Goal: Communication & Community: Connect with others

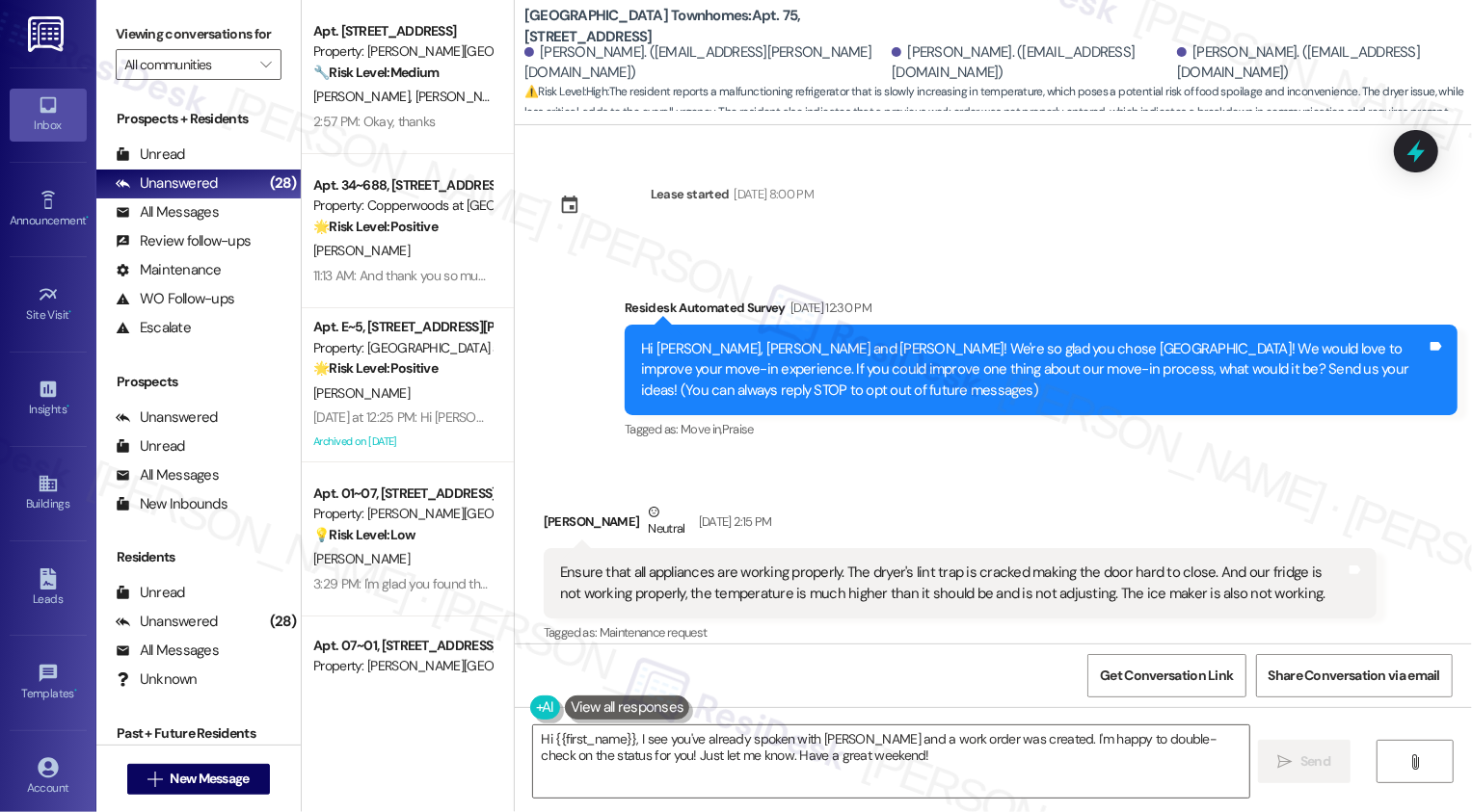
scroll to position [1397, 0]
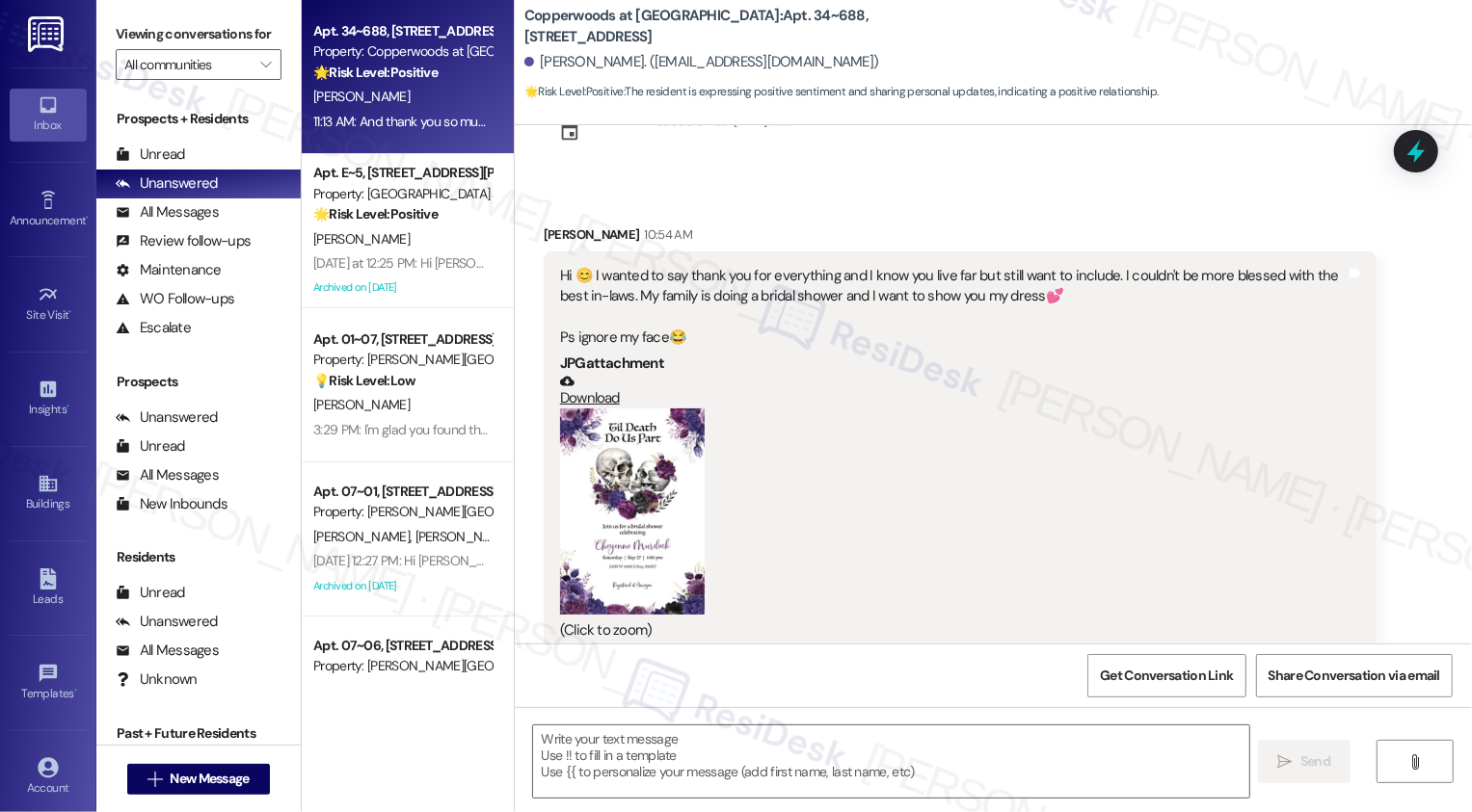
type textarea "Fetching suggested responses. Please feel free to read through the conversation…"
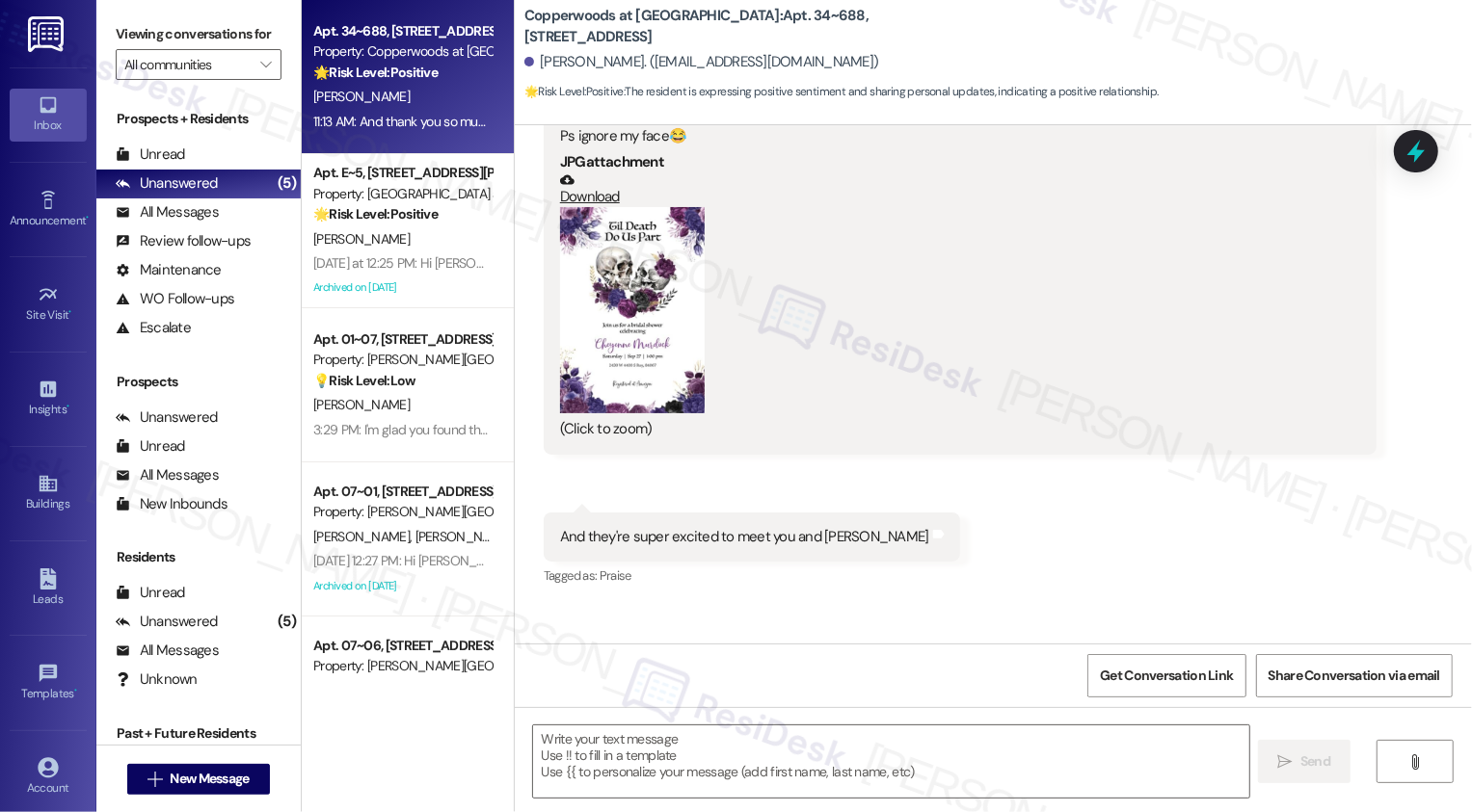
scroll to position [394, 0]
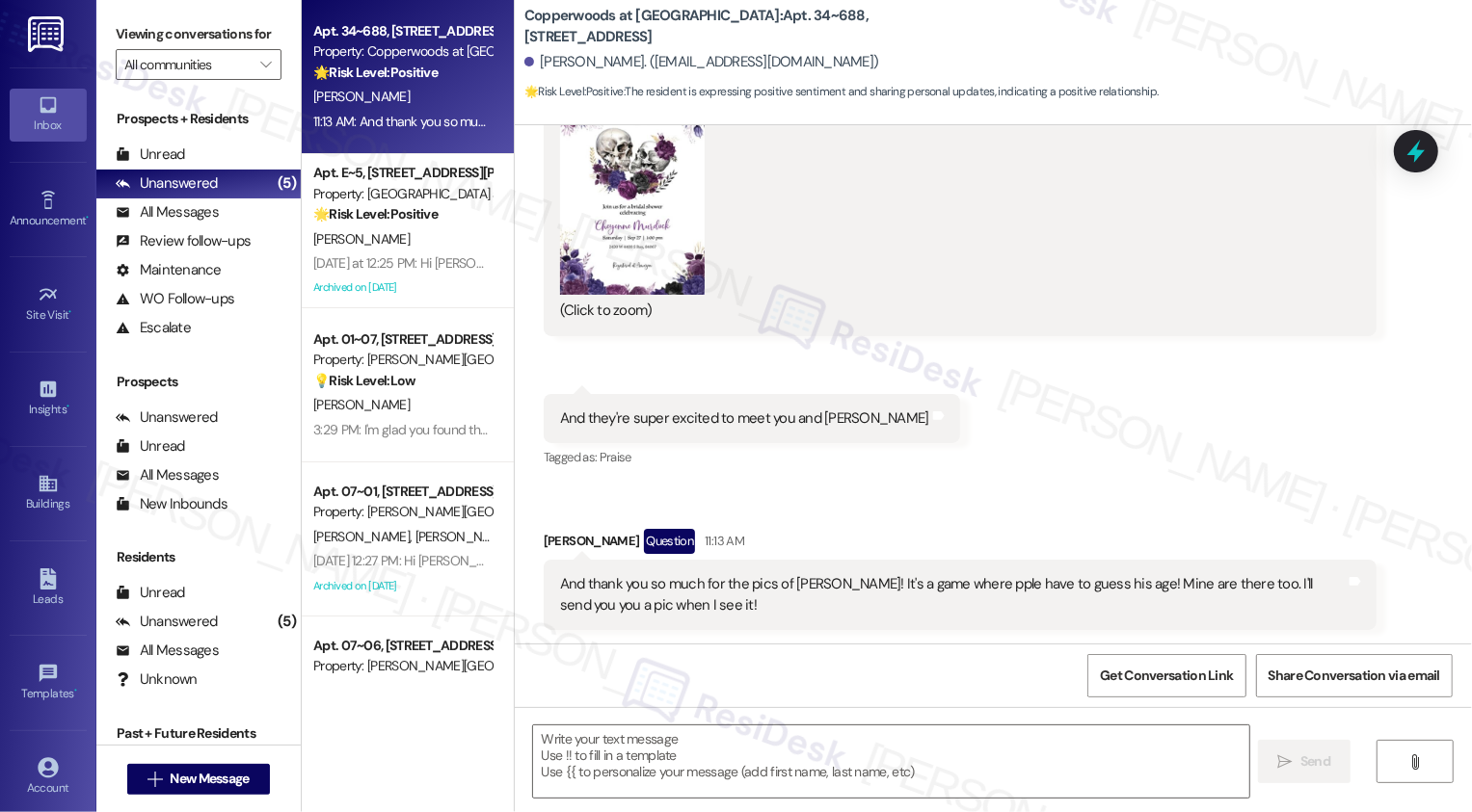
click at [634, 167] on button "Zoom image" at bounding box center [631, 191] width 144 height 206
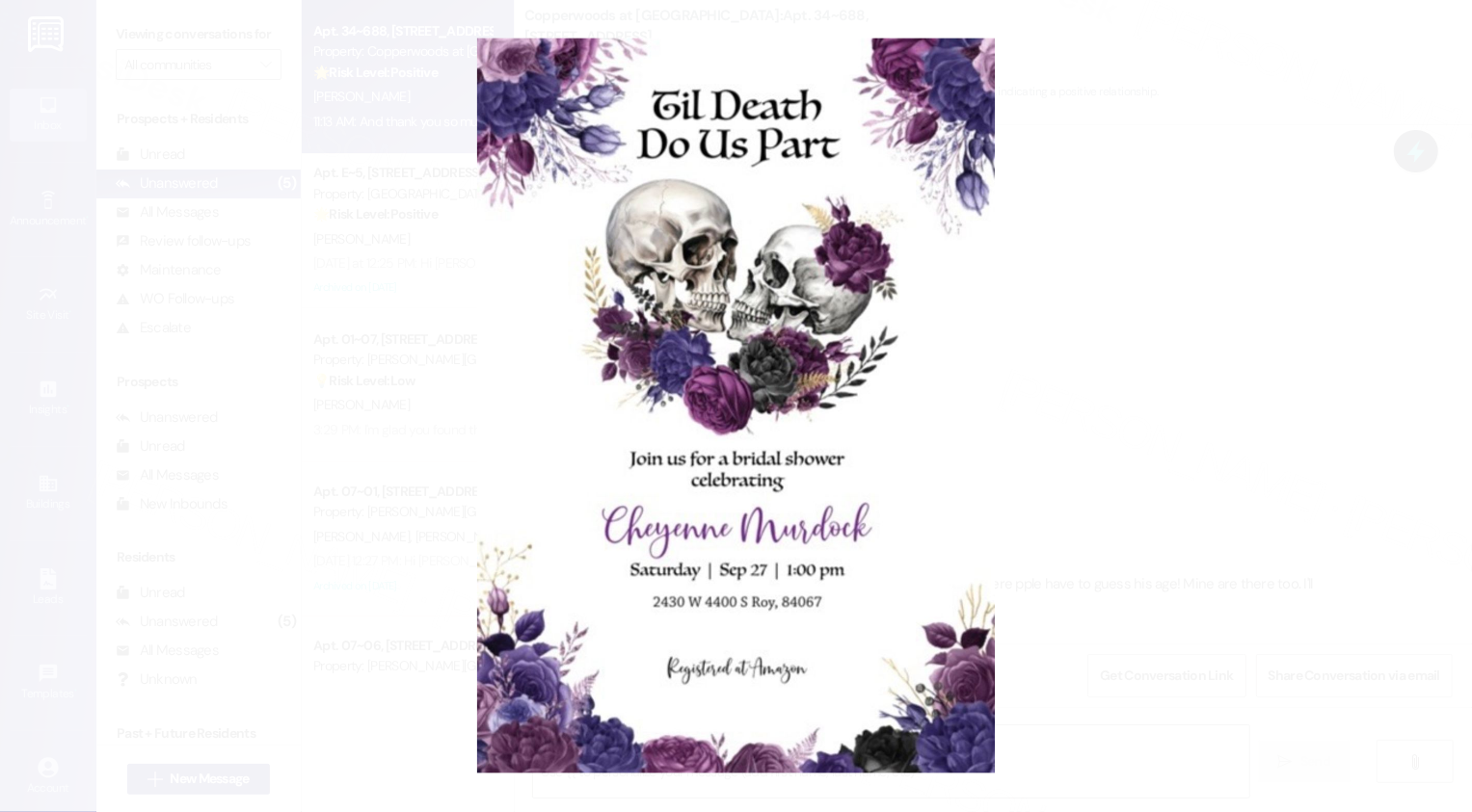
click at [1181, 354] on button "Unzoom image" at bounding box center [736, 406] width 1472 height 812
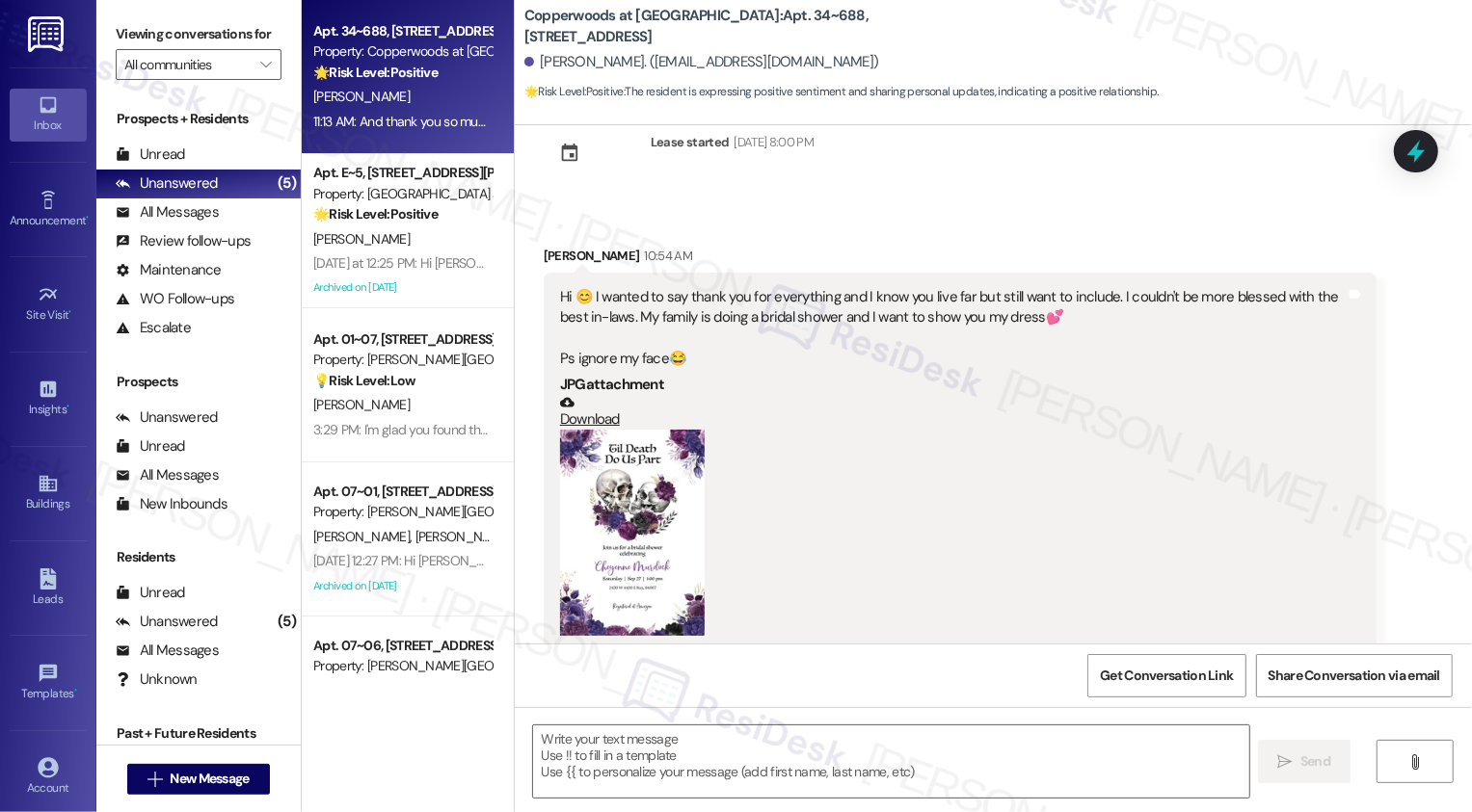
scroll to position [0, 0]
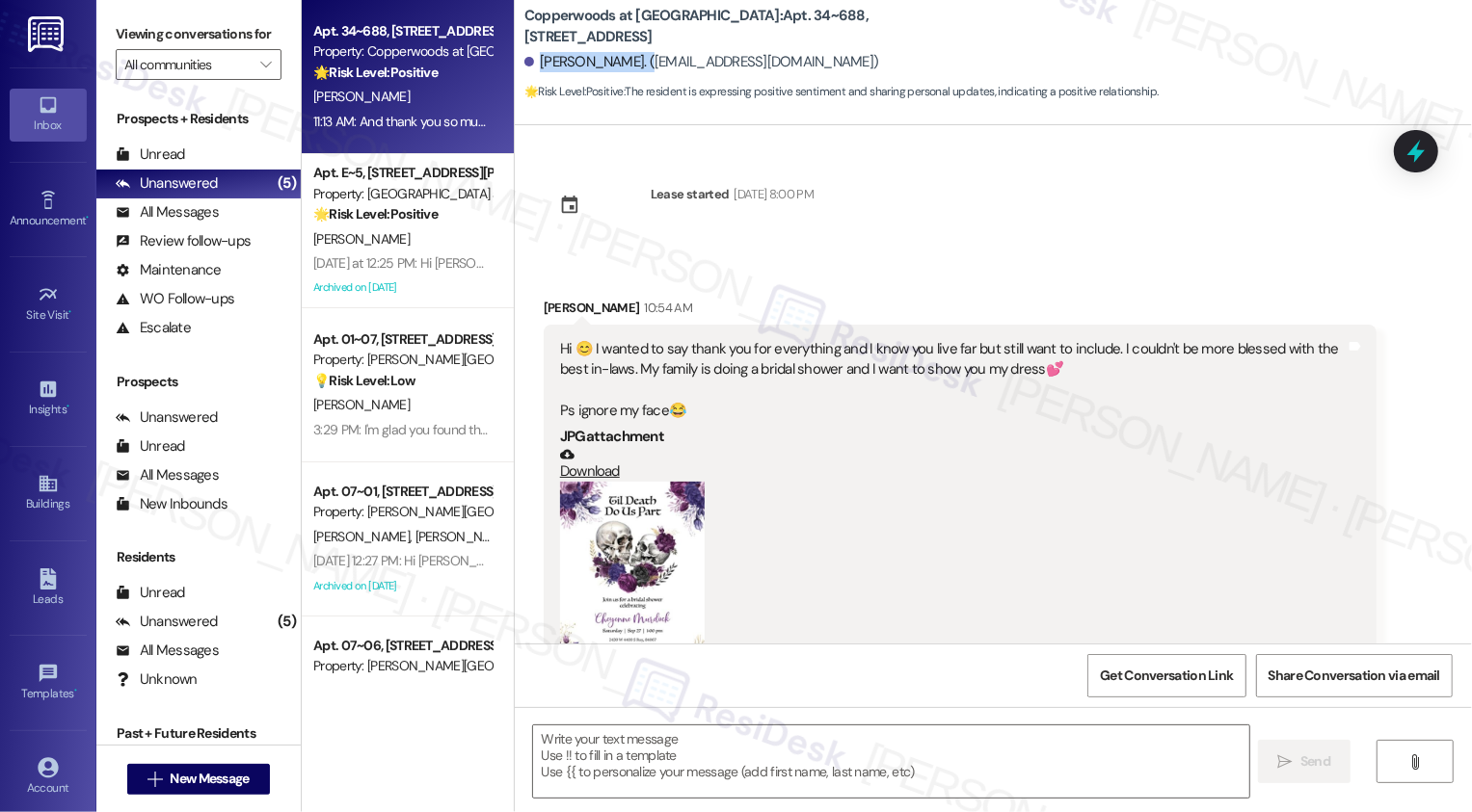
drag, startPoint x: 527, startPoint y: 59, endPoint x: 643, endPoint y: 57, distance: 116.0
click at [643, 57] on div "Cheyenne Murdock. (cheyenne2071@gmail.com)" at bounding box center [702, 62] width 355 height 20
copy div "Cheyenne Murdock"
click at [217, 782] on span "New Message" at bounding box center [210, 779] width 80 height 20
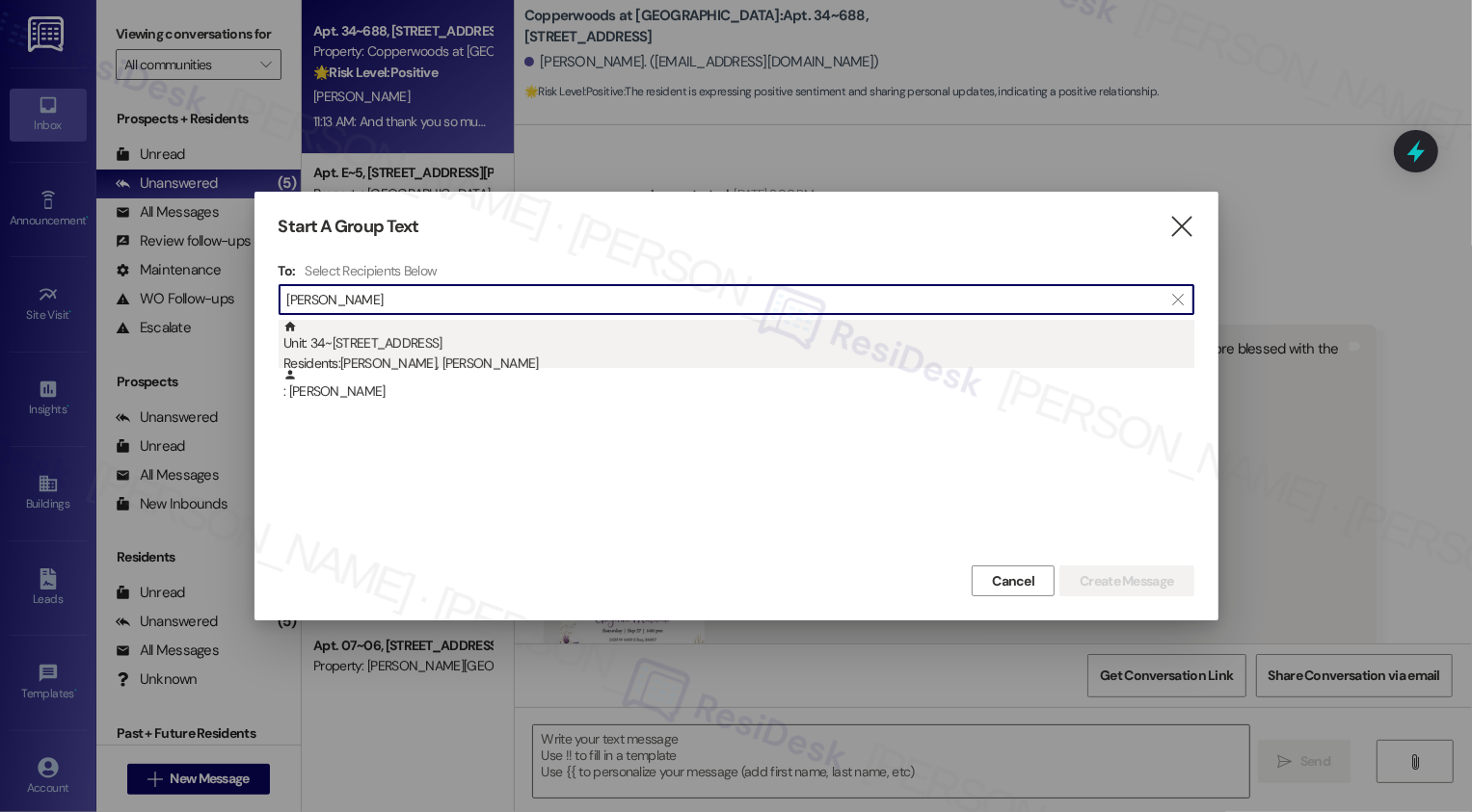
type input "Cheyenne Murdock"
click at [478, 362] on div "Residents: Eric Chappell, Cheyenne Murdock" at bounding box center [738, 364] width 910 height 20
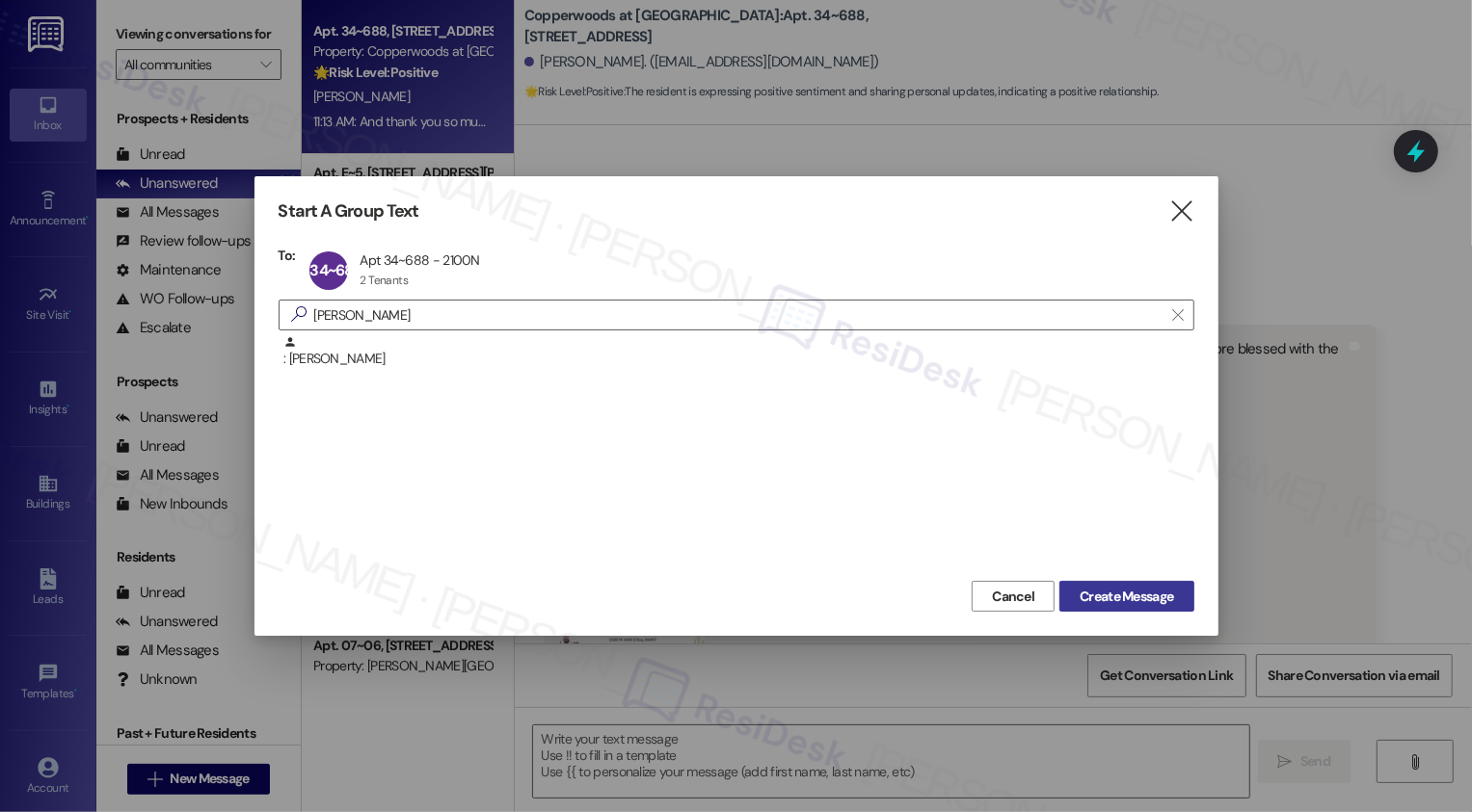
click at [1128, 594] on span "Create Message" at bounding box center [1126, 597] width 93 height 20
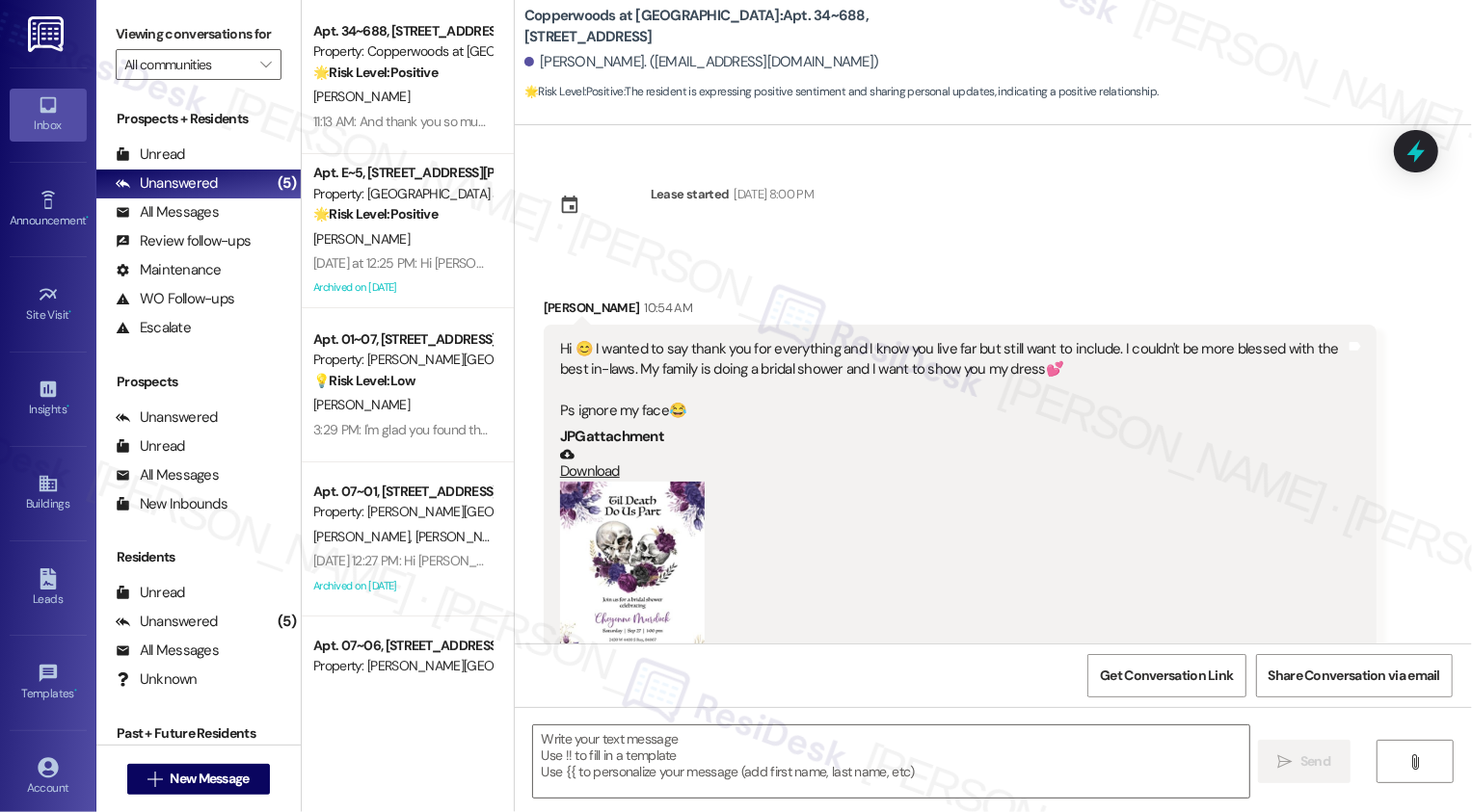
type textarea "Fetching suggested responses. Please feel free to read through the conversation…"
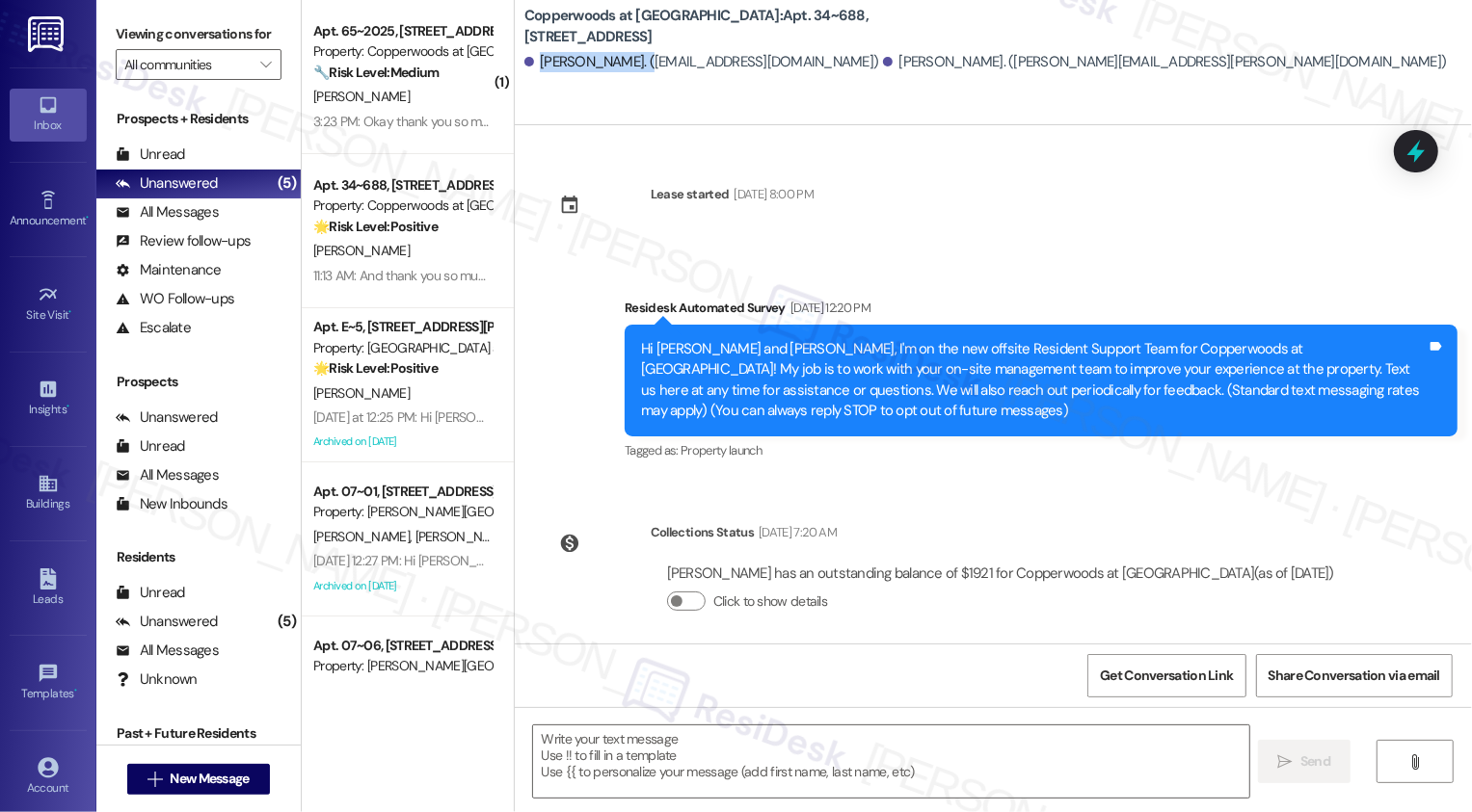
drag, startPoint x: 529, startPoint y: 61, endPoint x: 643, endPoint y: 72, distance: 114.5
click at [643, 72] on div "Cheyenne Murdock. (cheyenne2071@gmail.com)" at bounding box center [702, 62] width 355 height 20
copy div "Cheyenne Murdock"
click at [222, 778] on span "New Message" at bounding box center [210, 779] width 80 height 20
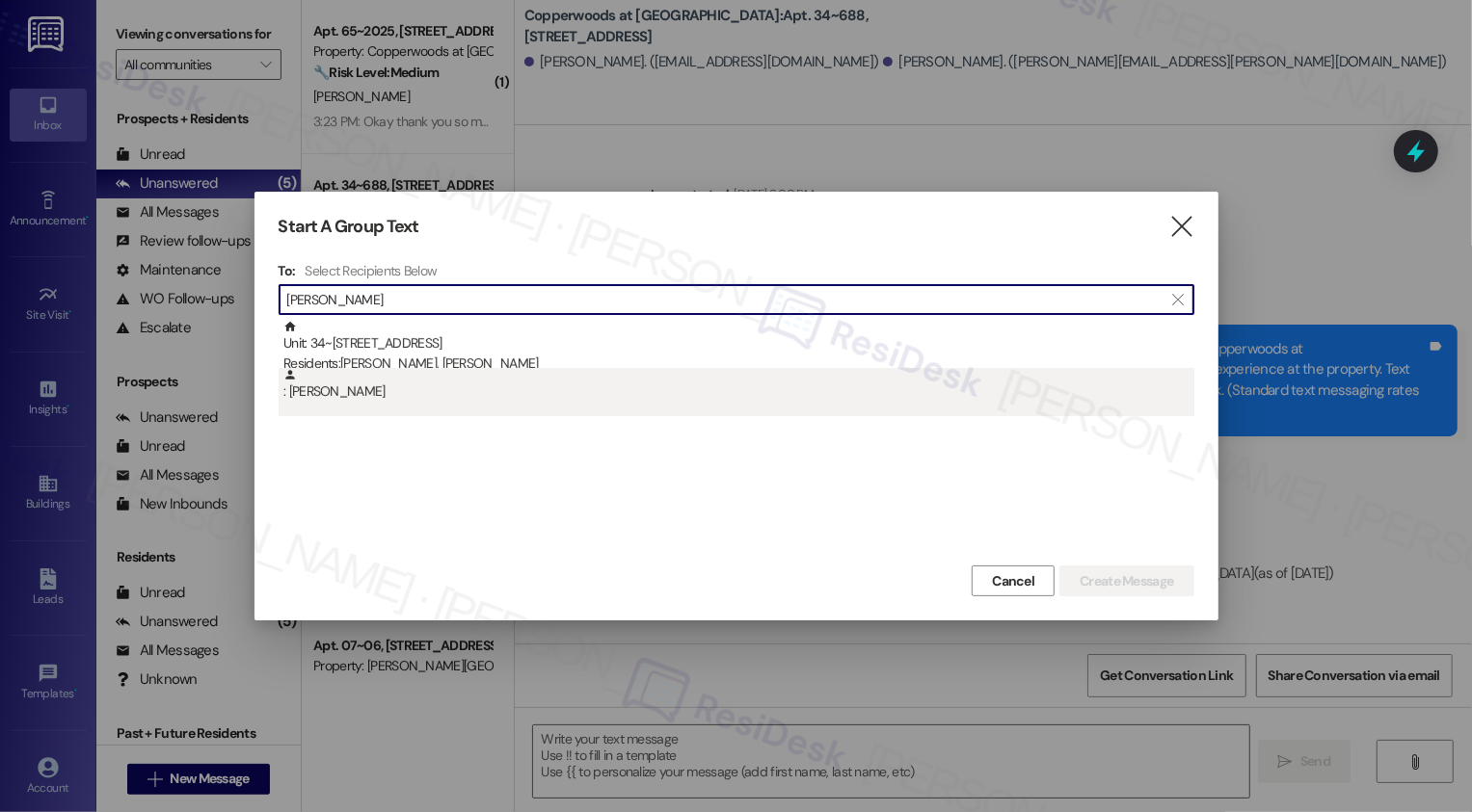
type input "Cheyenne Murdock"
click at [404, 399] on div ": Cheyenne Murdock" at bounding box center [738, 385] width 910 height 34
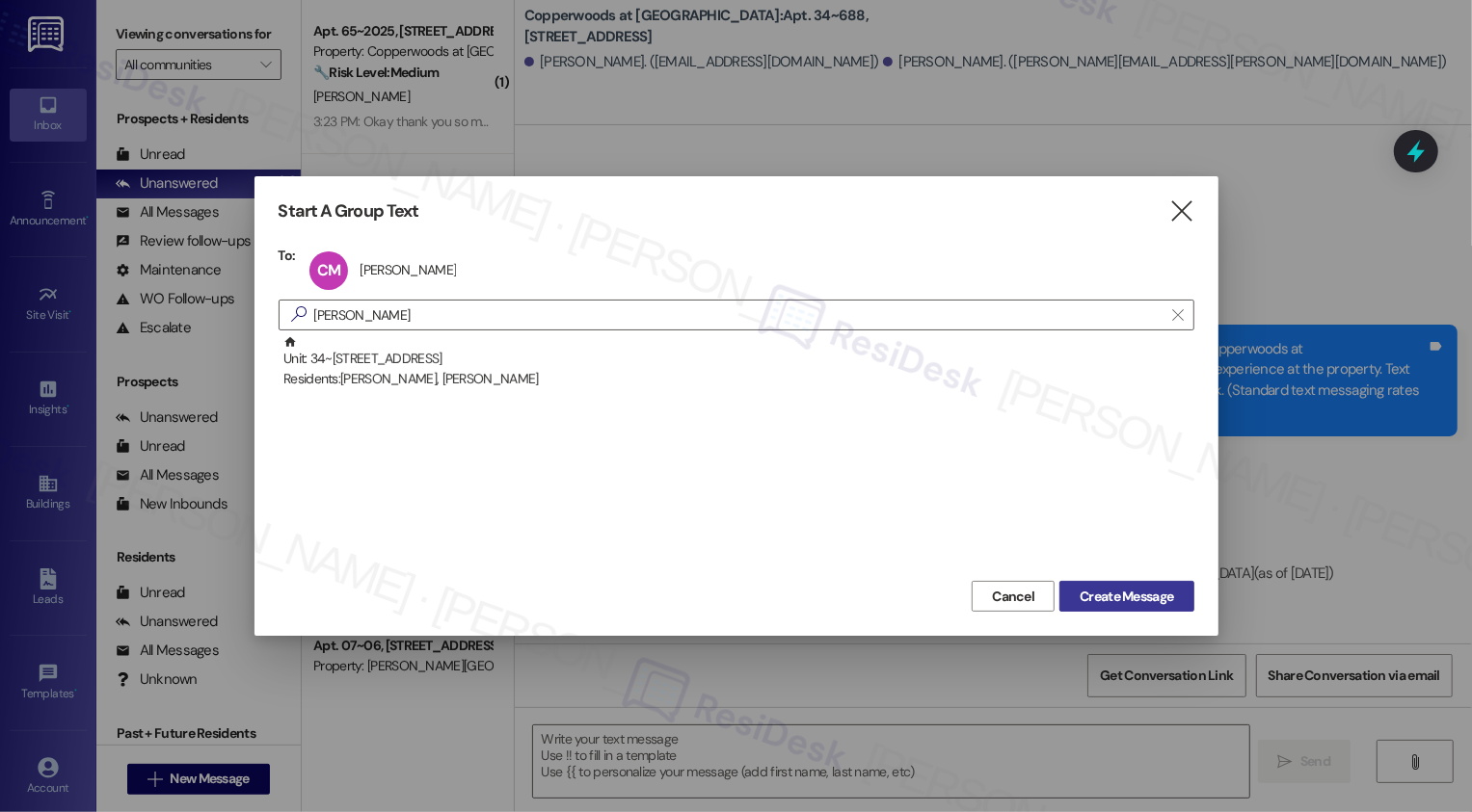
click at [1127, 595] on span "Create Message" at bounding box center [1126, 597] width 93 height 20
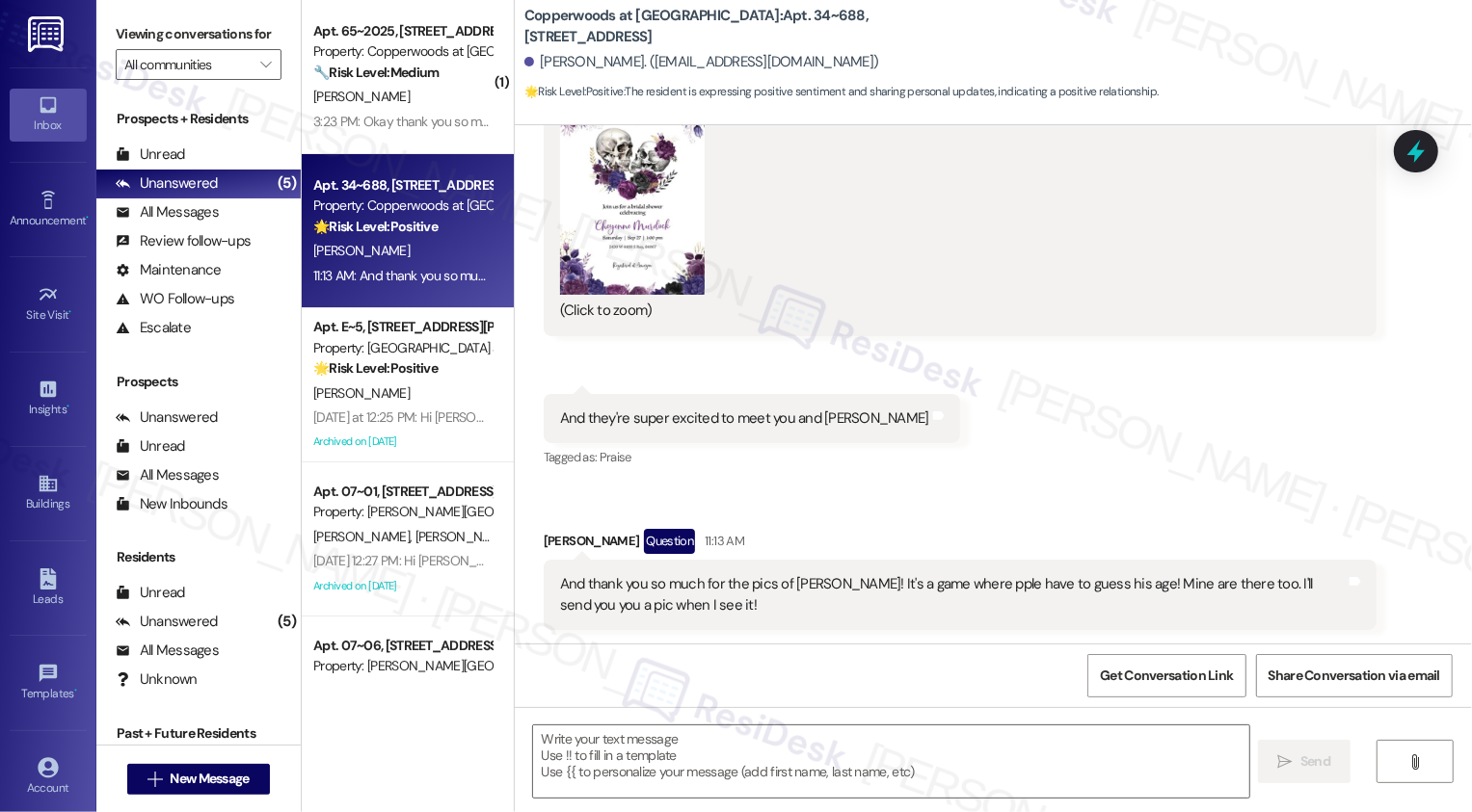
type textarea "Fetching suggested responses. Please feel free to read through the conversation…"
